Goal: Task Accomplishment & Management: Manage account settings

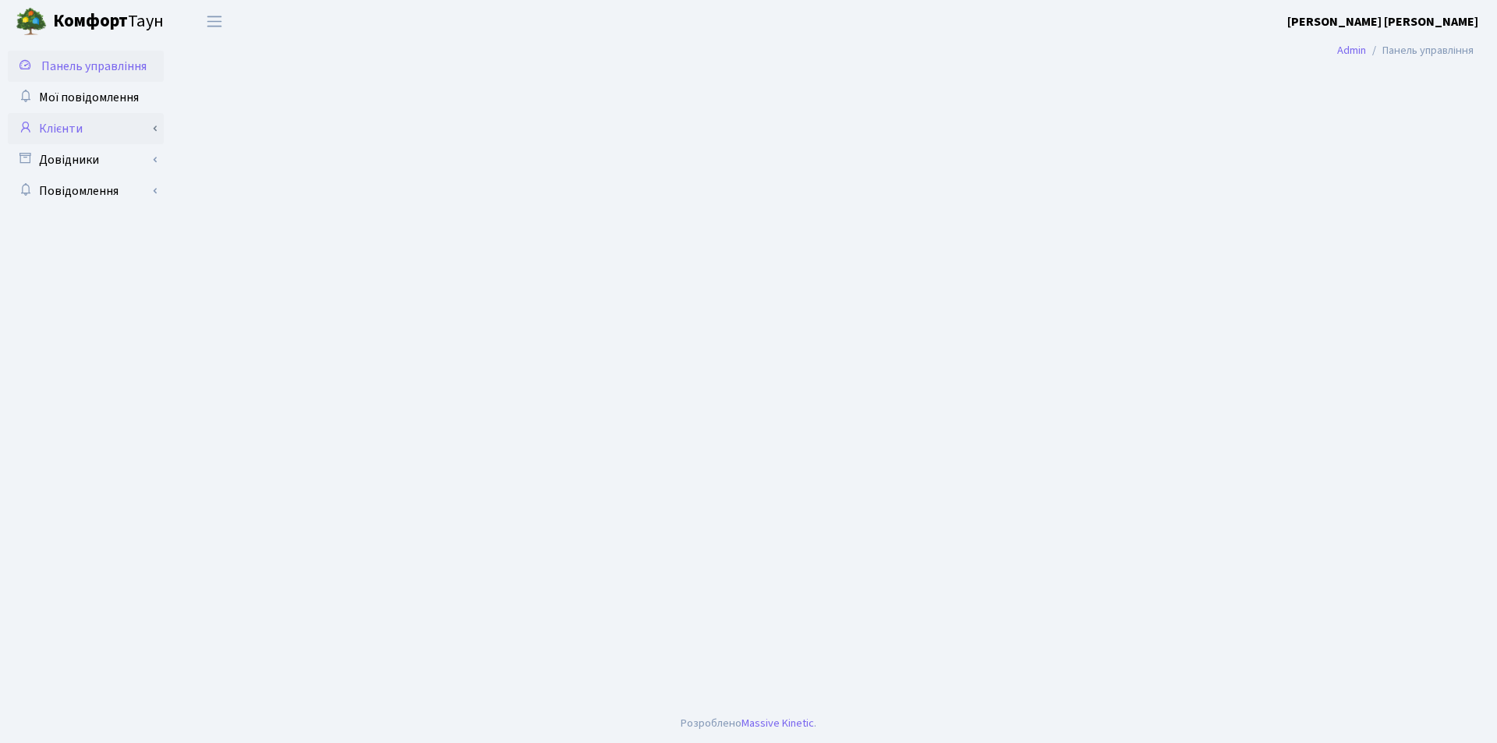
click at [36, 133] on link "Клієнти" at bounding box center [86, 128] width 156 height 31
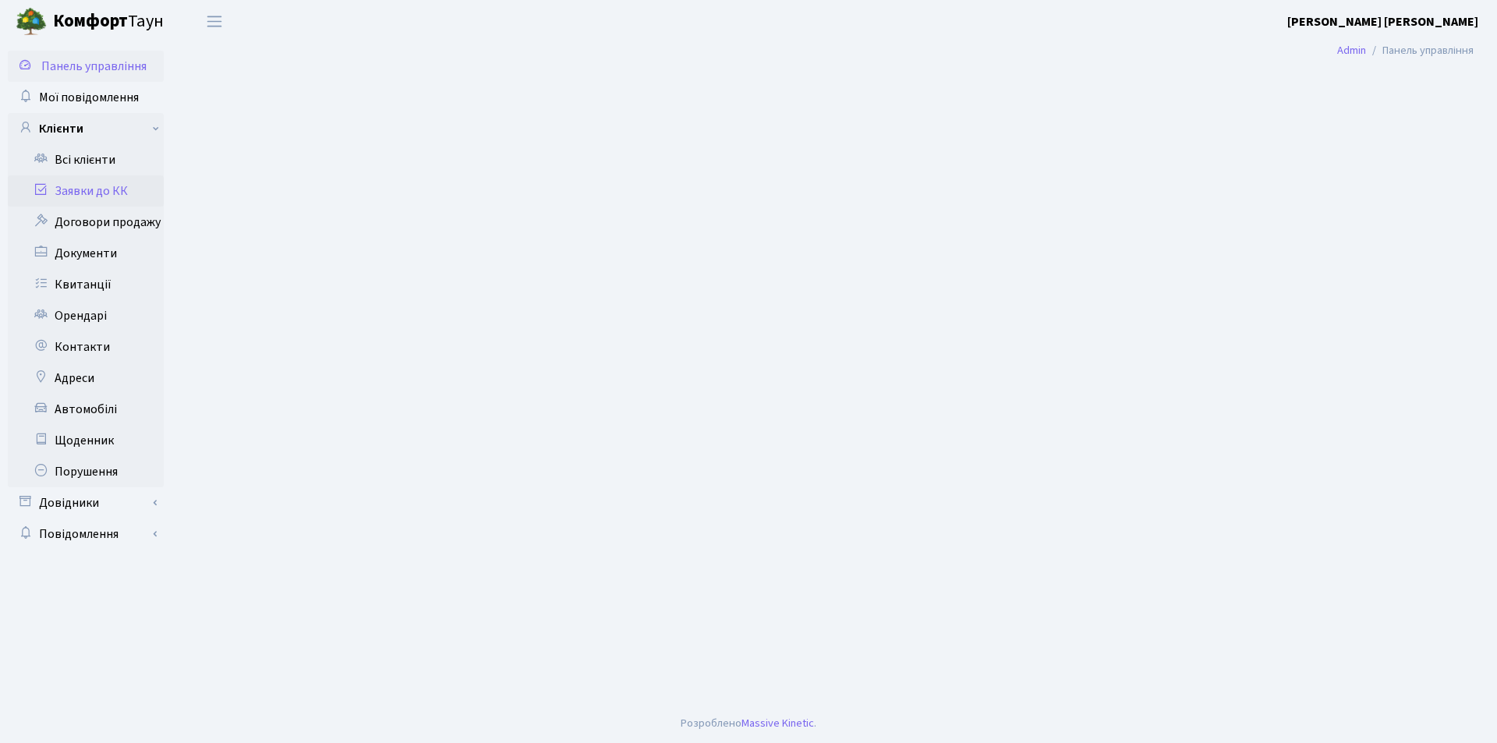
click at [39, 186] on icon at bounding box center [41, 189] width 16 height 15
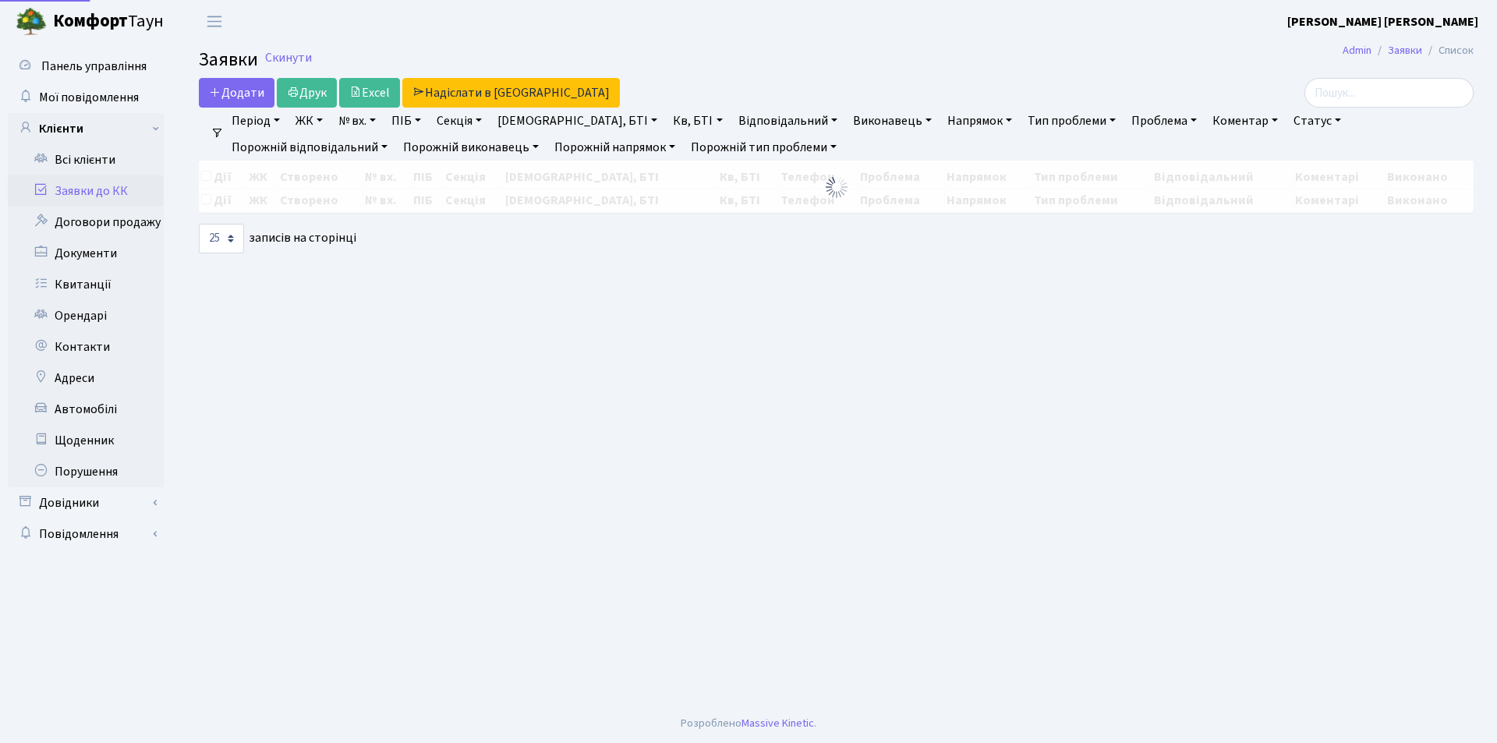
select select "25"
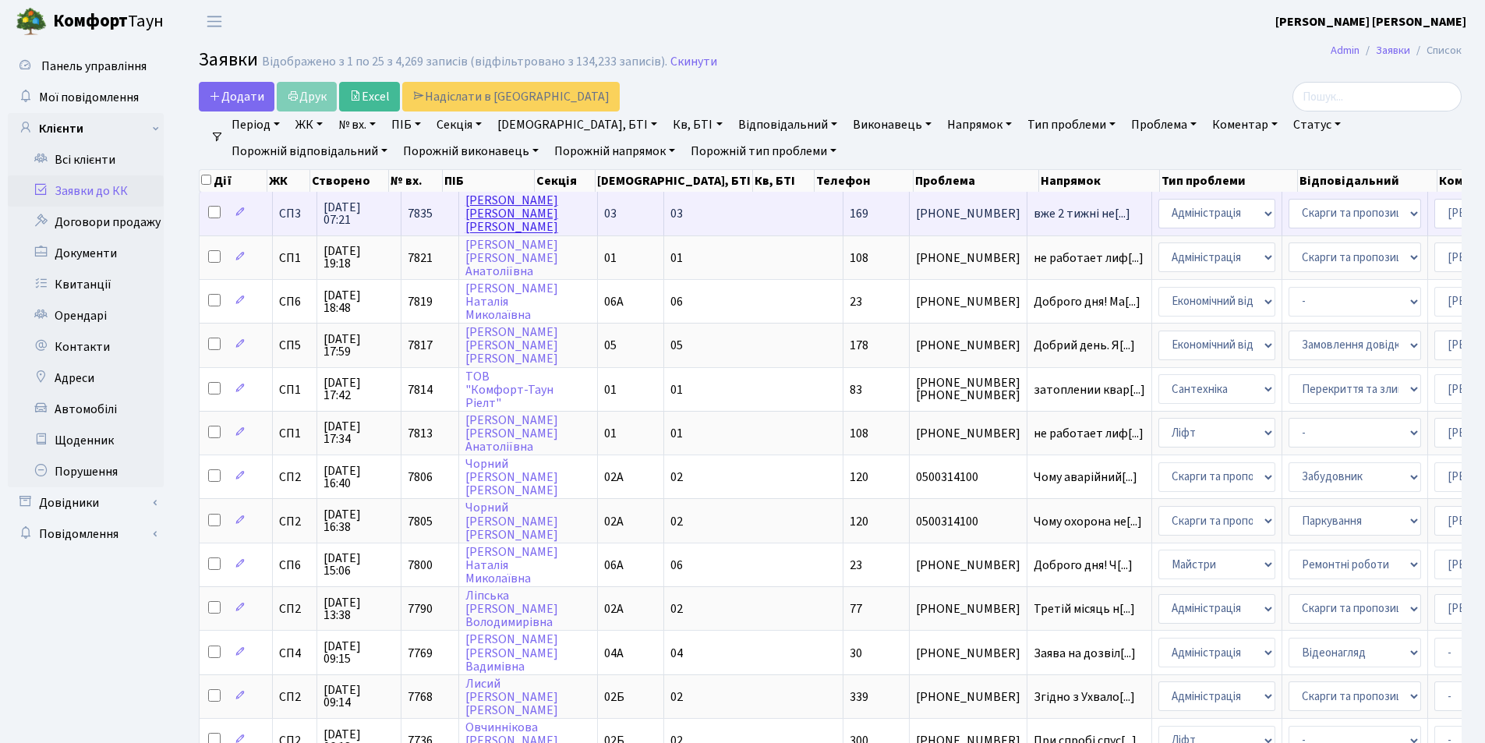
click at [512, 207] on link "[PERSON_NAME]" at bounding box center [511, 214] width 93 height 44
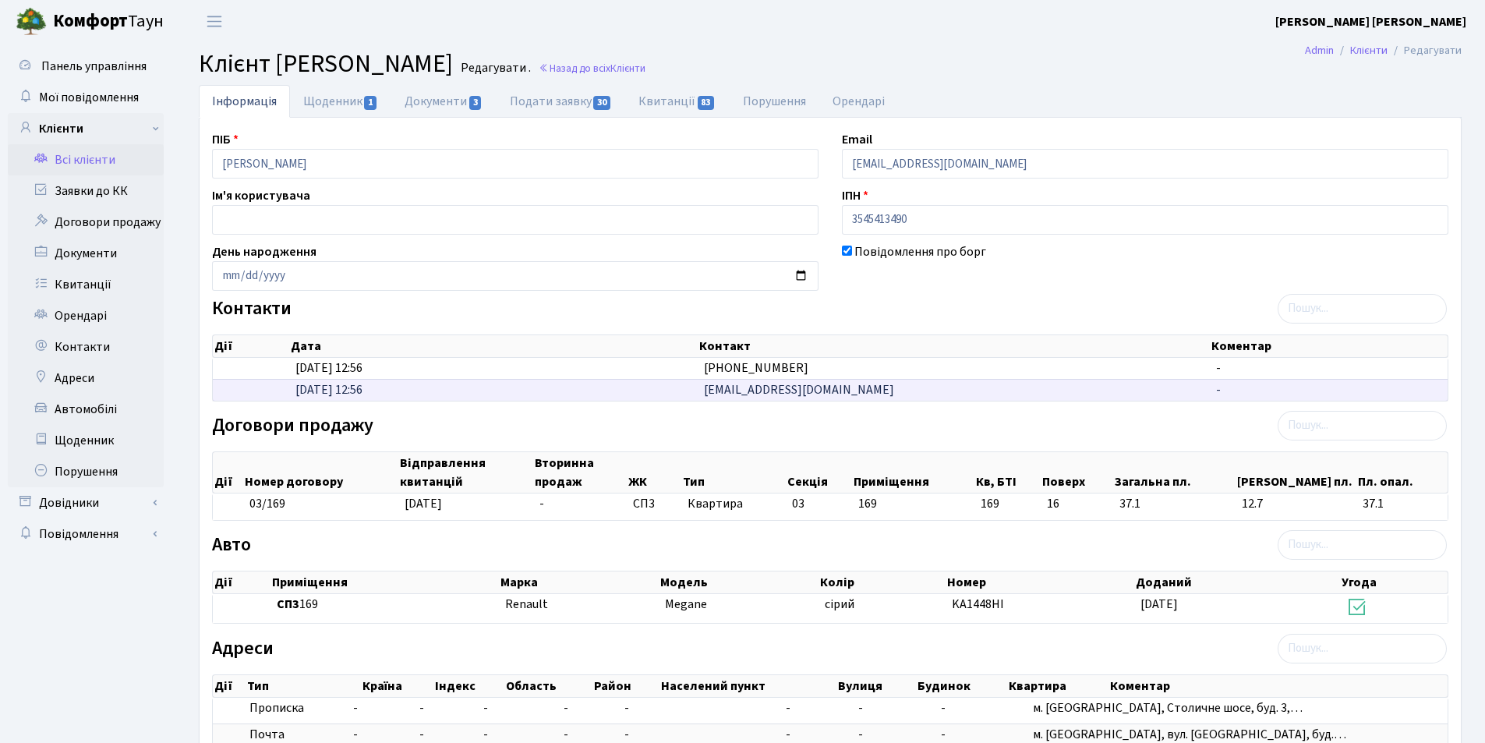
scroll to position [145, 0]
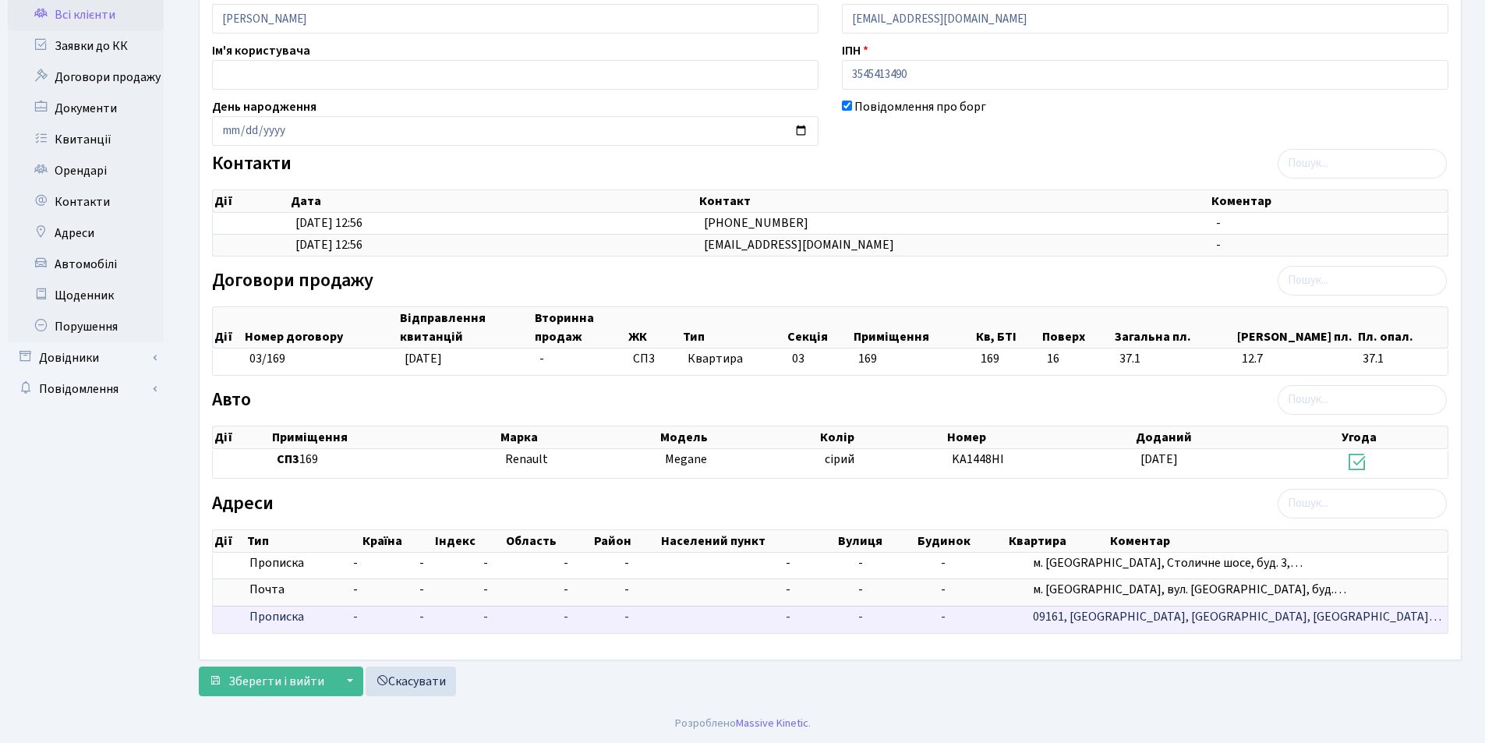
click at [1242, 617] on span "09161, [GEOGRAPHIC_DATA], [GEOGRAPHIC_DATA], [GEOGRAPHIC_DATA]…" at bounding box center [1237, 616] width 408 height 17
click at [1270, 616] on span "09161, [GEOGRAPHIC_DATA], [GEOGRAPHIC_DATA], [GEOGRAPHIC_DATA]…" at bounding box center [1237, 616] width 408 height 17
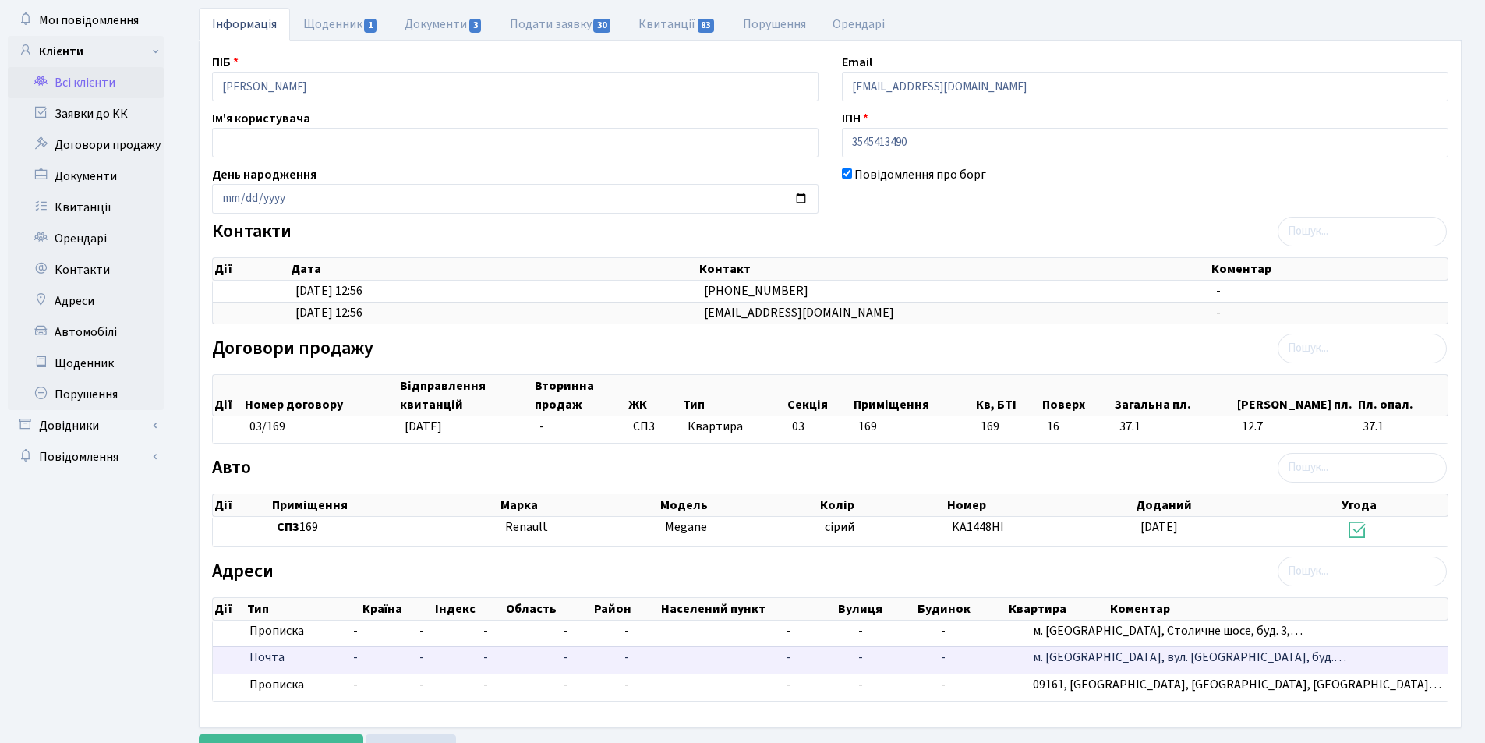
scroll to position [78, 0]
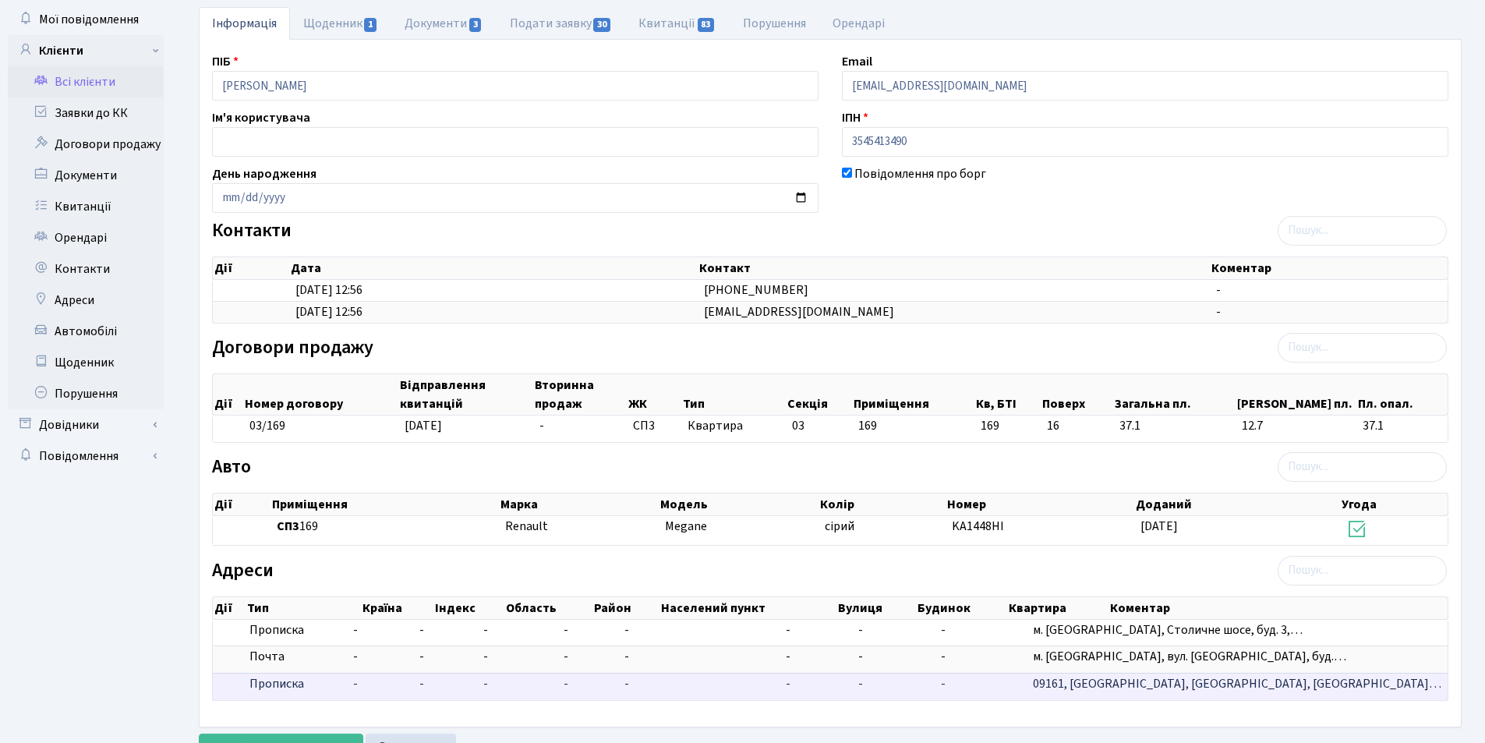
click at [1200, 688] on span "09161, [GEOGRAPHIC_DATA], [GEOGRAPHIC_DATA], [GEOGRAPHIC_DATA]…" at bounding box center [1237, 683] width 408 height 17
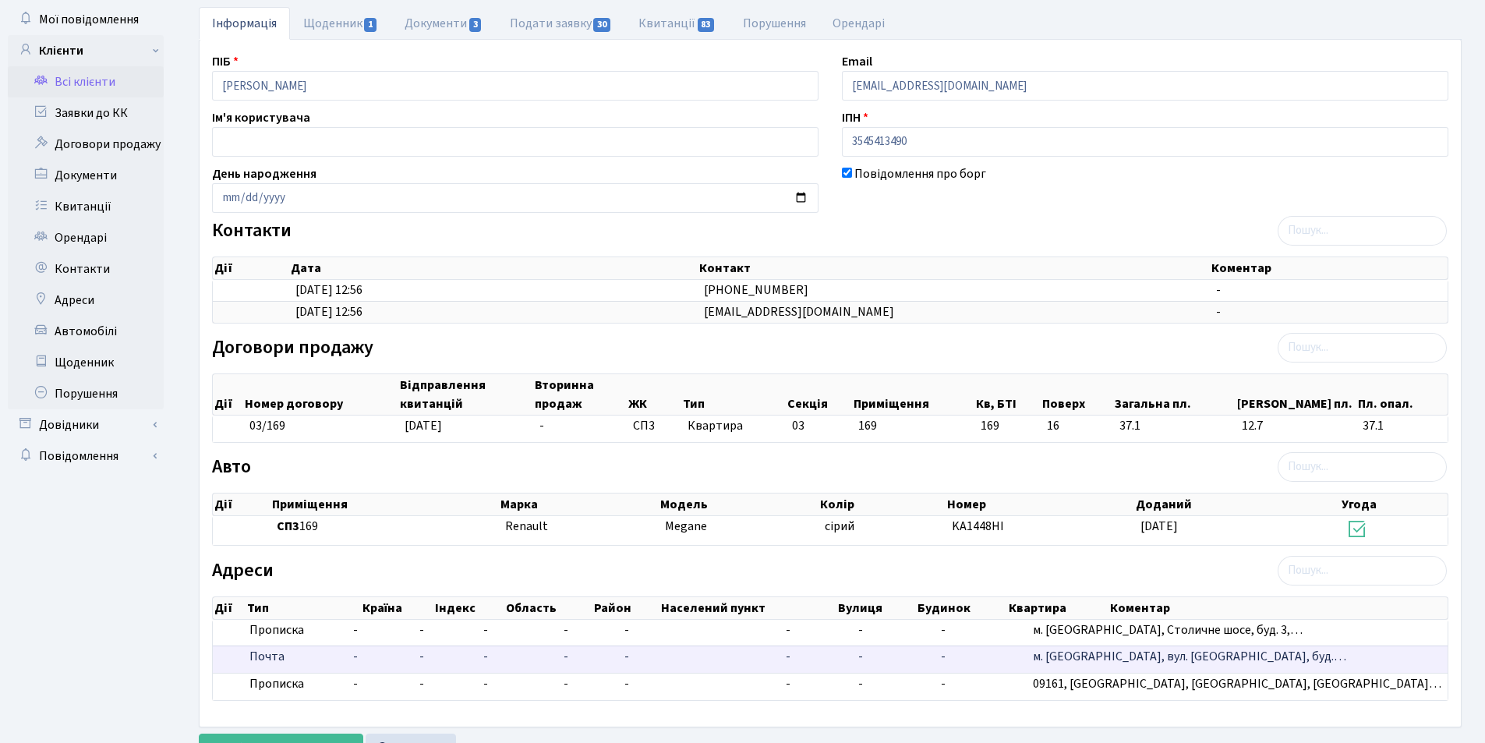
click at [1140, 655] on span "м. [GEOGRAPHIC_DATA], вул. [GEOGRAPHIC_DATA], буд.…" at bounding box center [1189, 656] width 313 height 17
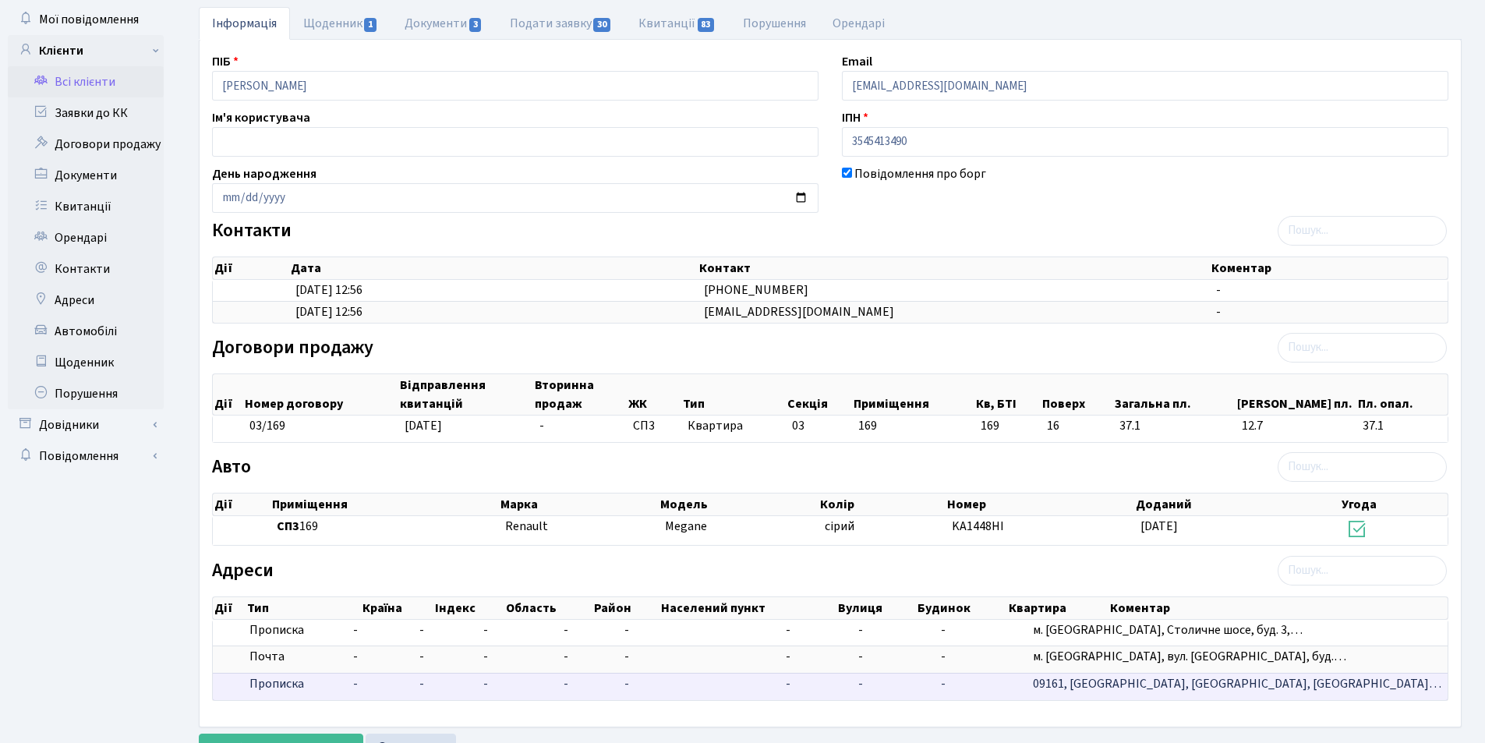
click at [1295, 684] on span "09161, [GEOGRAPHIC_DATA], [GEOGRAPHIC_DATA], [GEOGRAPHIC_DATA]…" at bounding box center [1237, 683] width 408 height 17
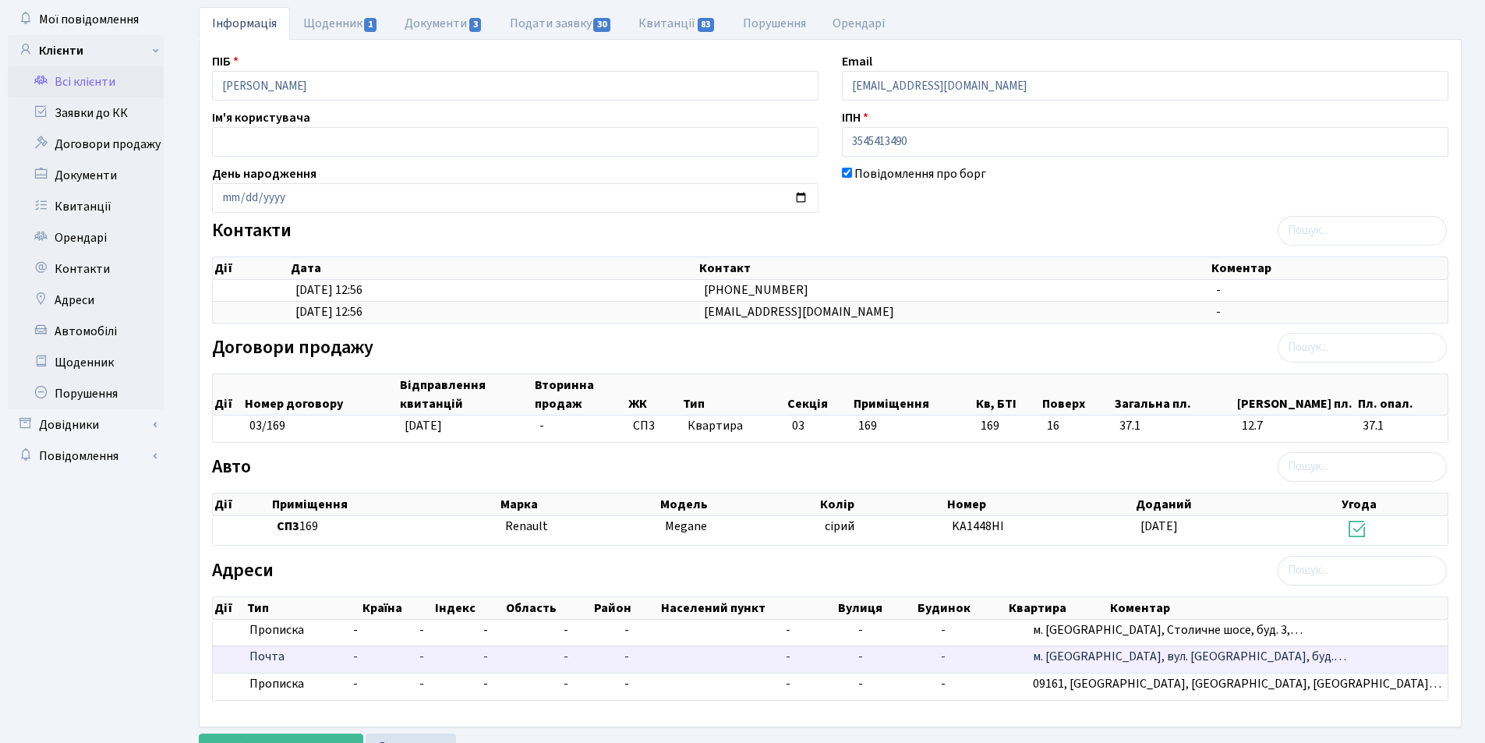
click at [1292, 662] on span "м. [GEOGRAPHIC_DATA], вул. [GEOGRAPHIC_DATA], буд.…" at bounding box center [1189, 656] width 313 height 17
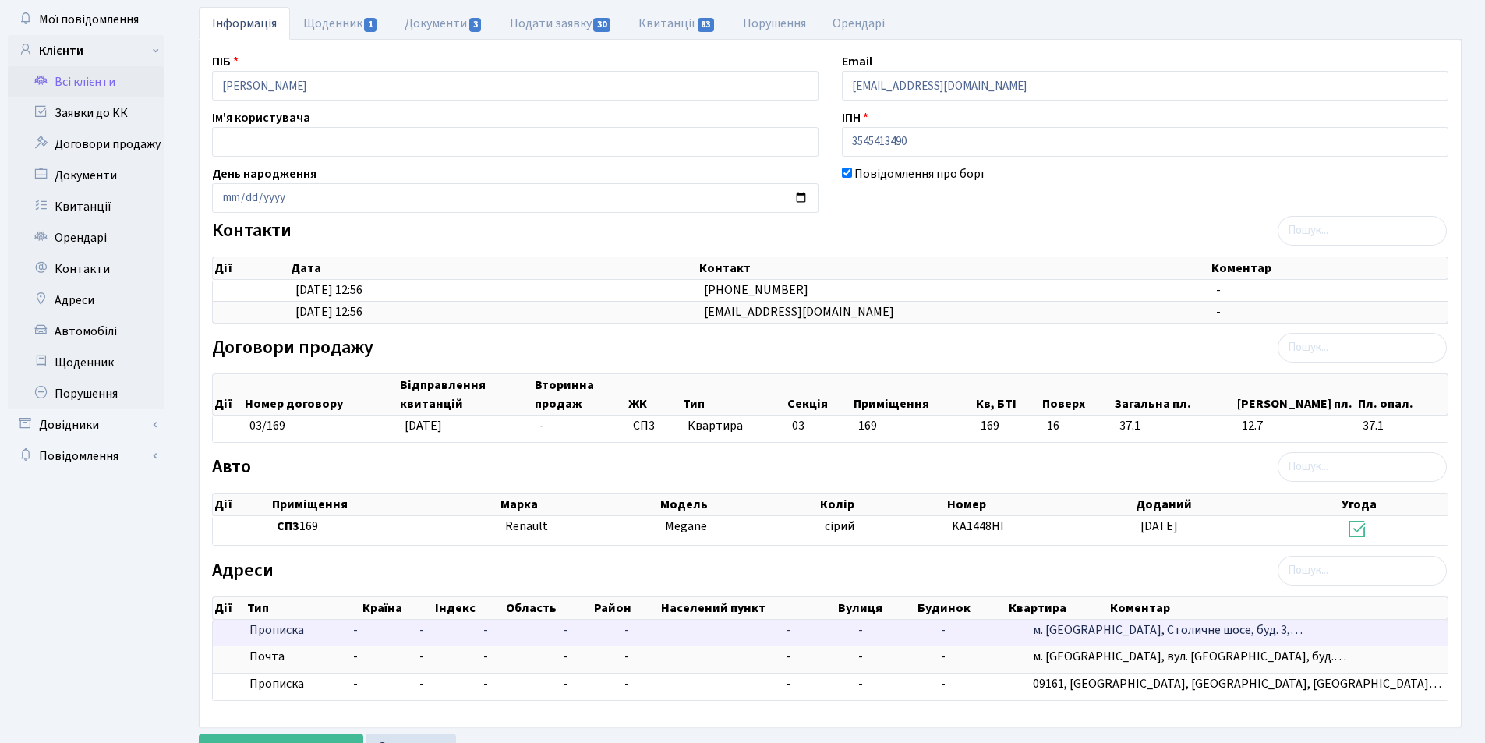
click at [1285, 623] on span "м. [GEOGRAPHIC_DATA], Столичне шосе, буд. 3,…" at bounding box center [1168, 629] width 270 height 17
